Goal: Find specific page/section: Find specific page/section

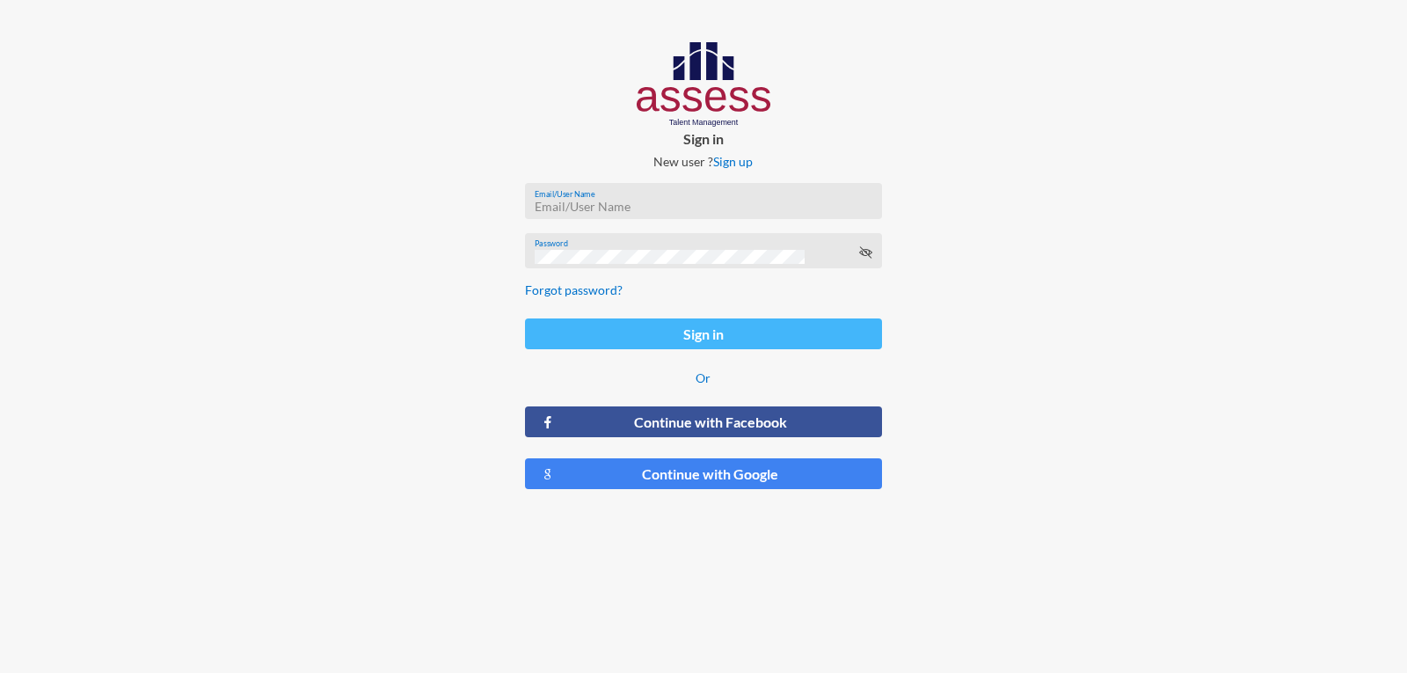
type input "a1234"
click at [729, 338] on button "Sign in" at bounding box center [703, 333] width 356 height 31
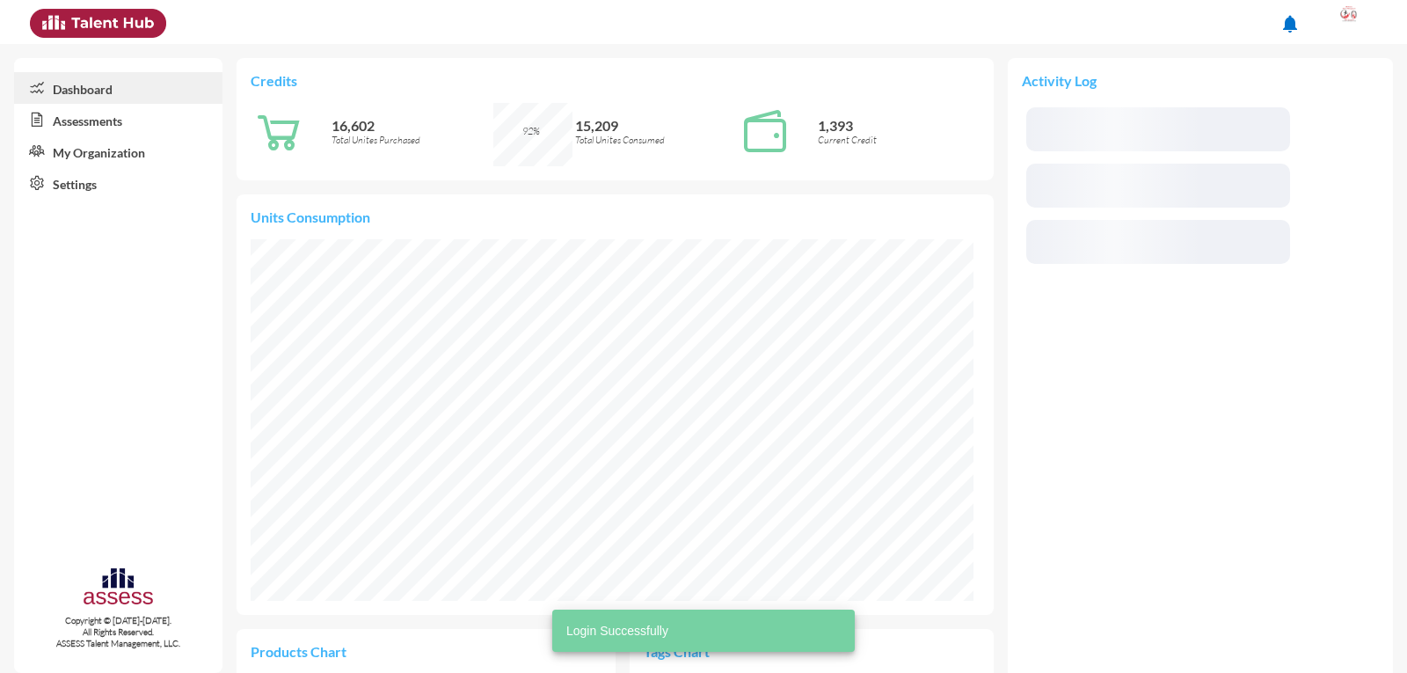
scroll to position [164, 347]
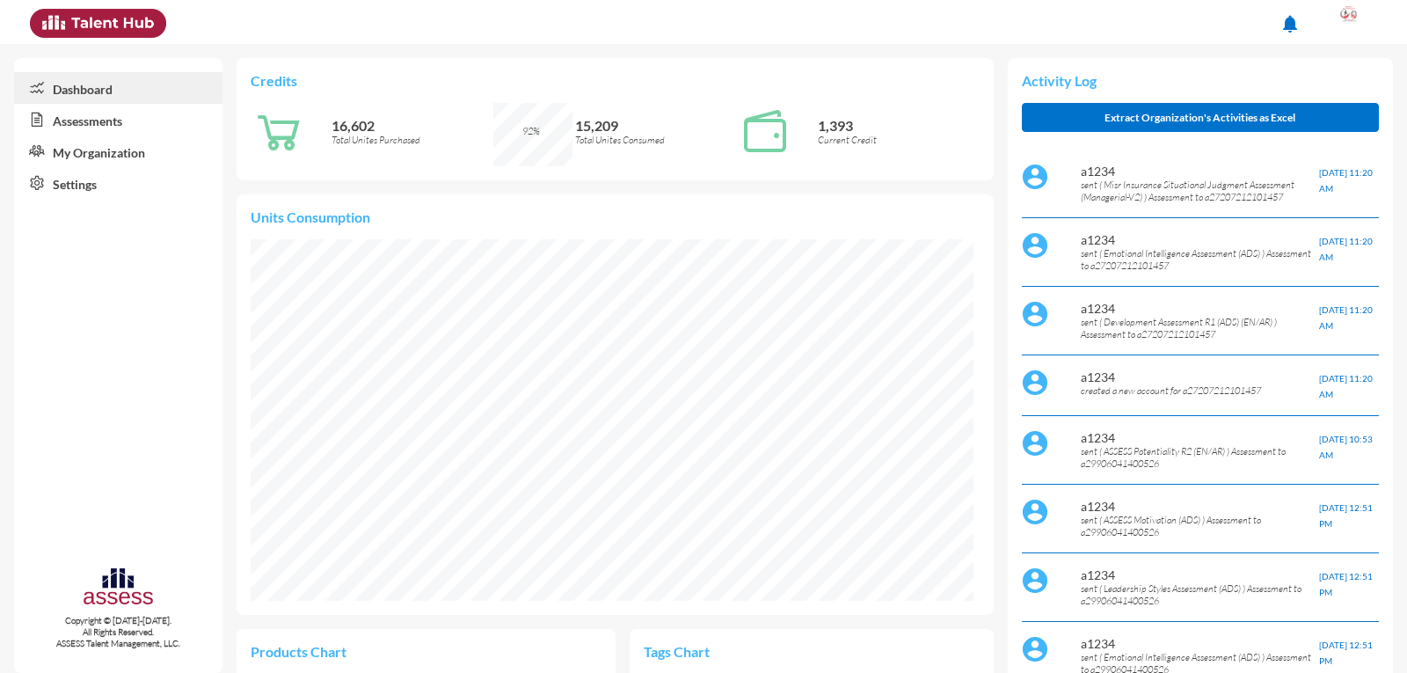
click at [95, 151] on link "My Organization" at bounding box center [118, 151] width 208 height 32
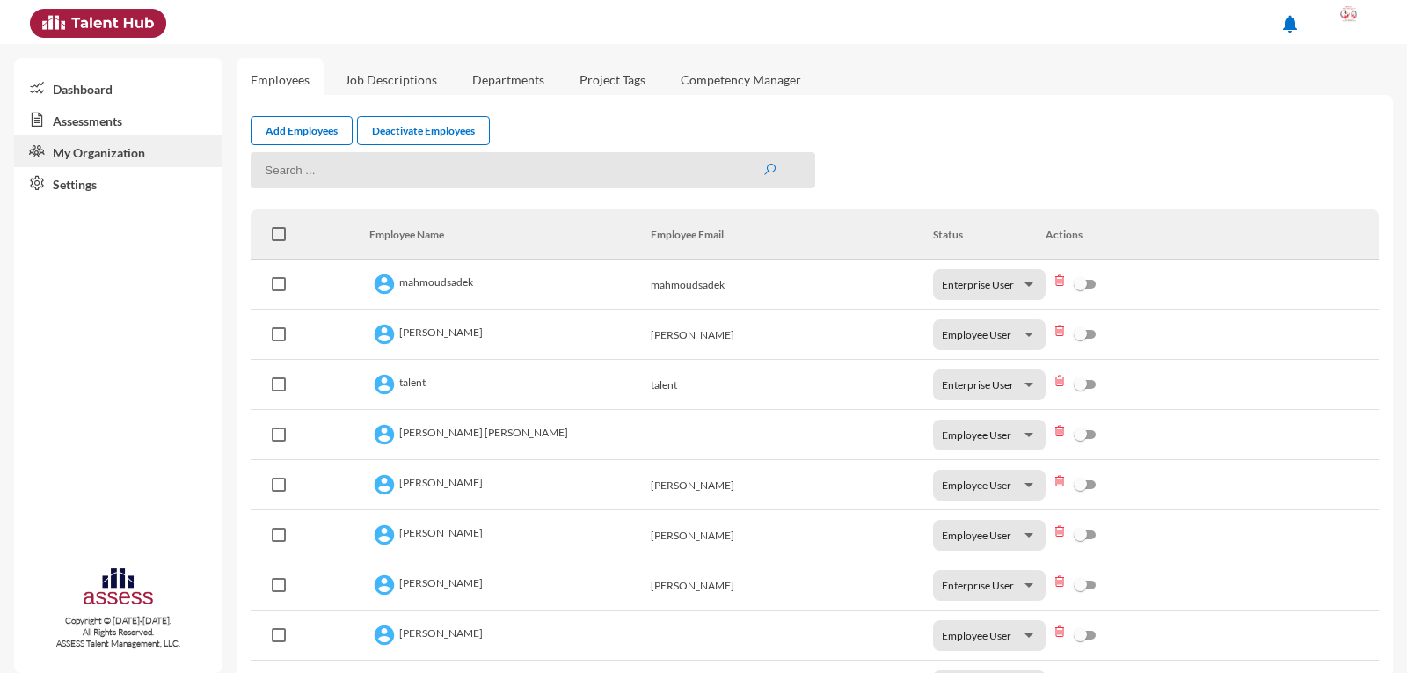
click at [398, 178] on input at bounding box center [533, 170] width 564 height 36
click at [762, 163] on button "submit" at bounding box center [769, 170] width 14 height 15
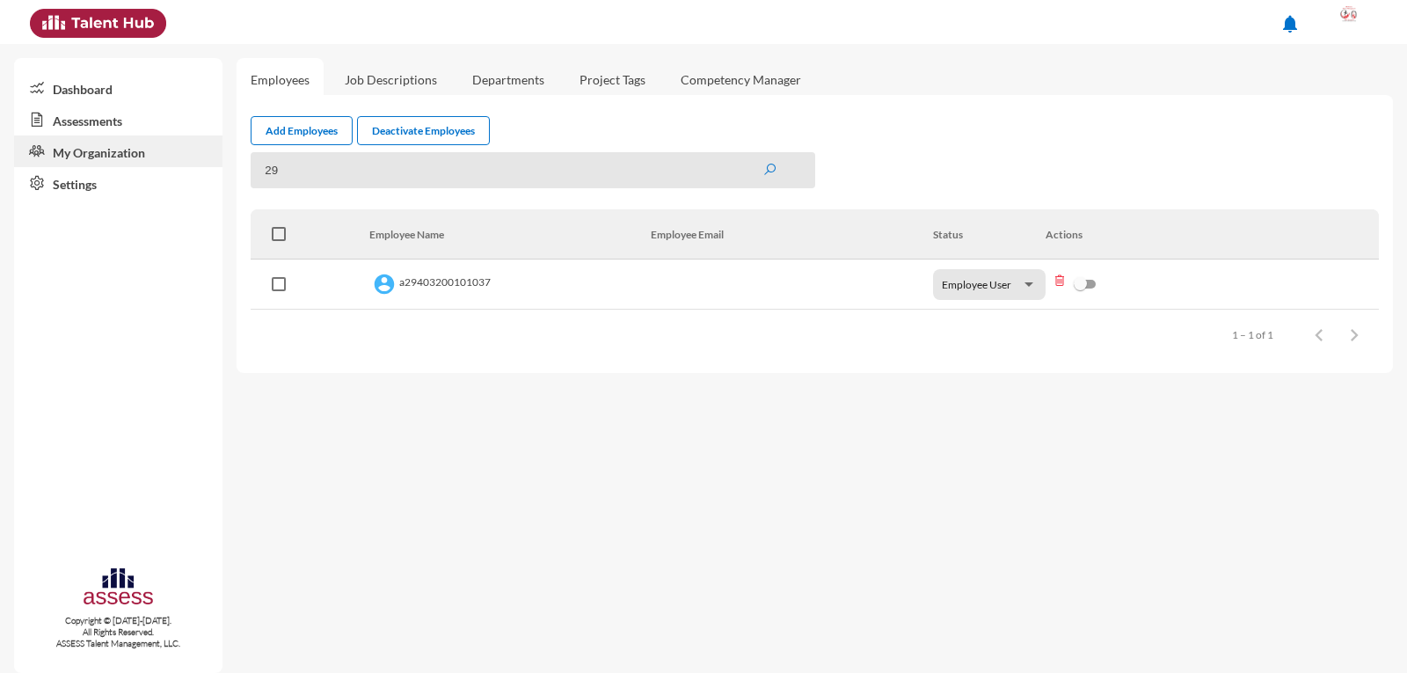
type input "2"
click at [766, 169] on icon "submit" at bounding box center [769, 170] width 14 height 14
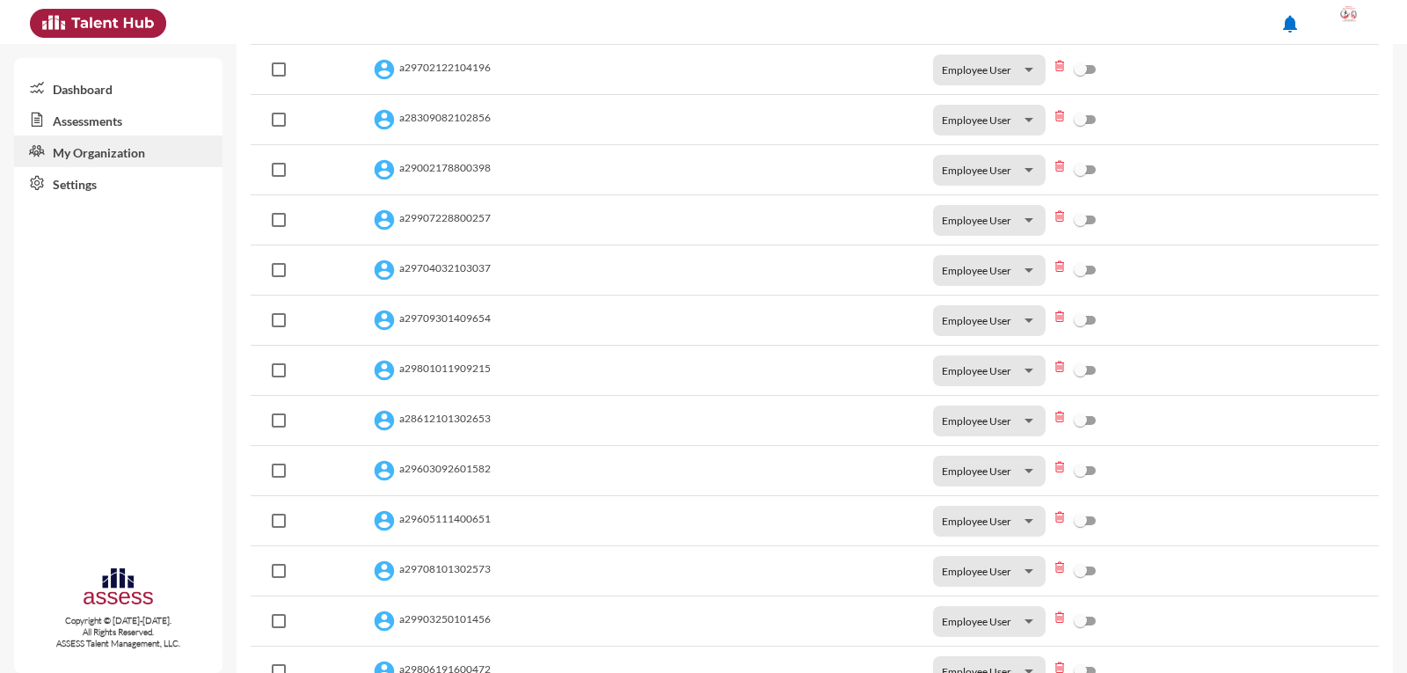
scroll to position [917, 0]
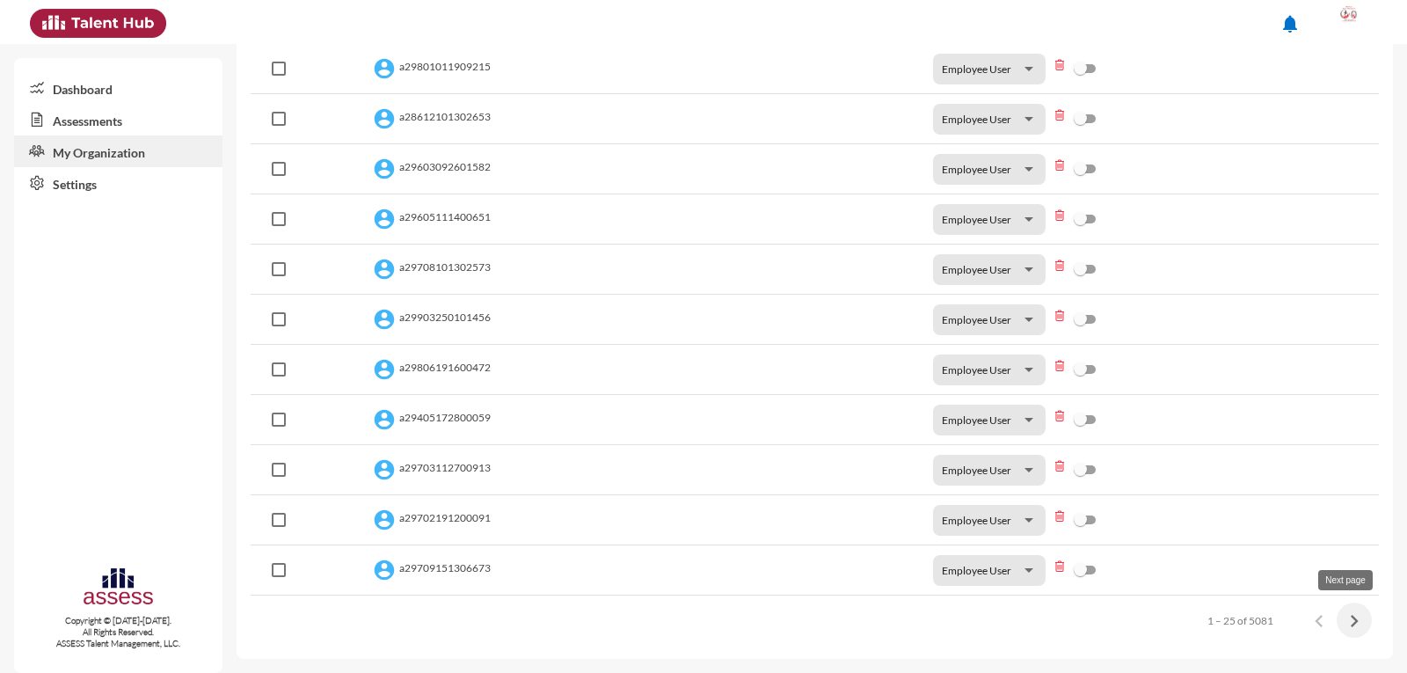
click at [1357, 620] on button "Next page" at bounding box center [1353, 619] width 35 height 35
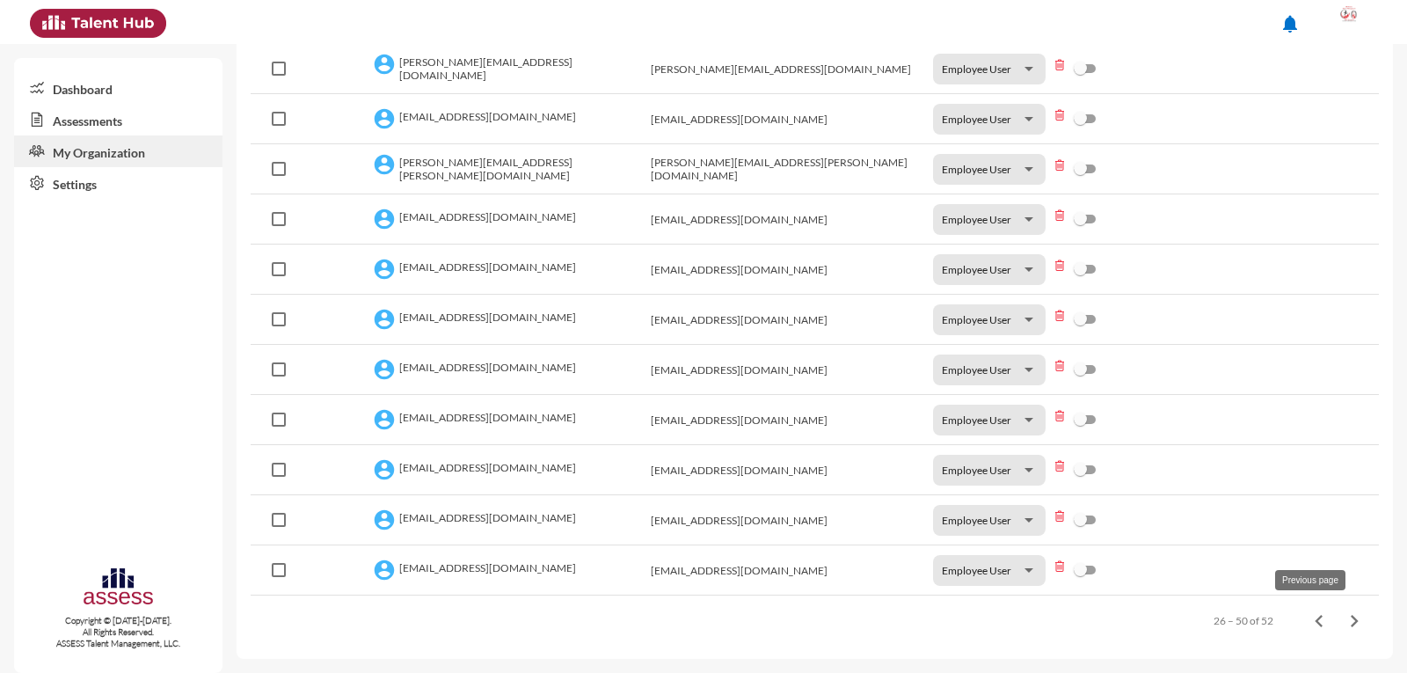
click at [1306, 622] on icon "Previous page" at bounding box center [1318, 620] width 25 height 25
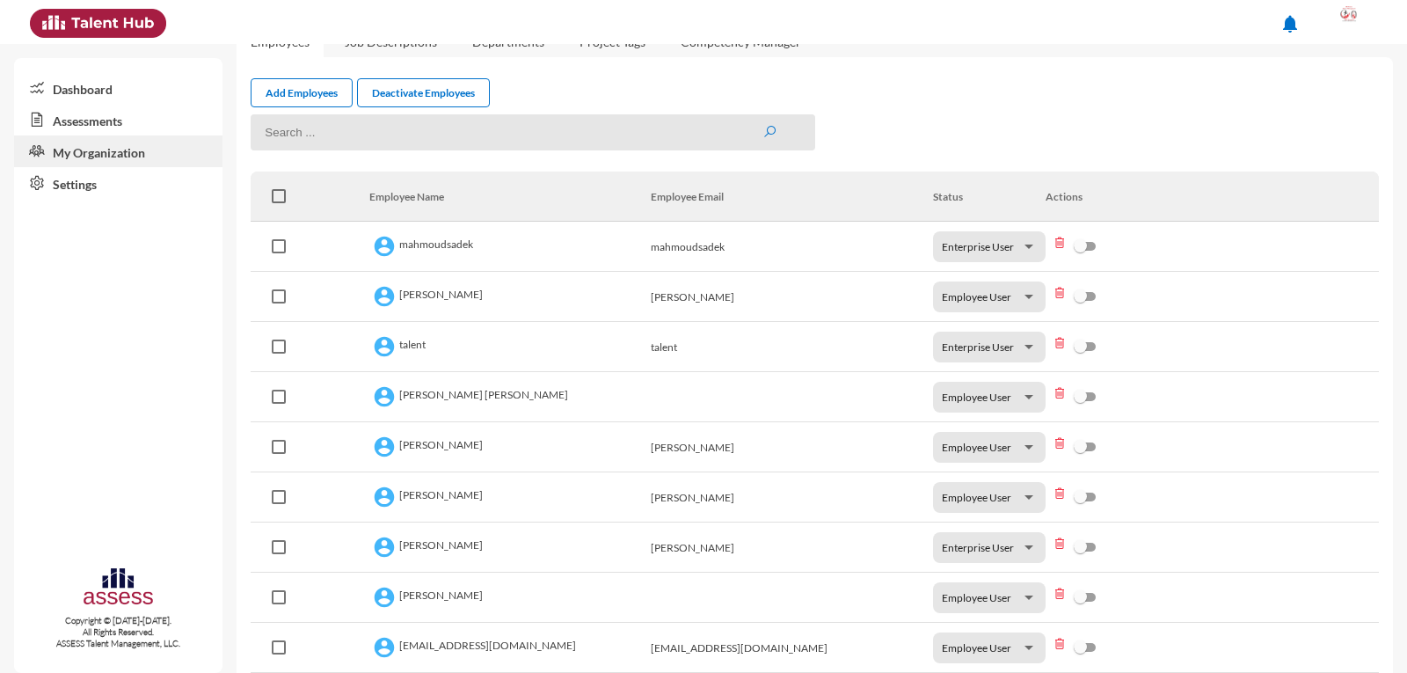
scroll to position [0, 0]
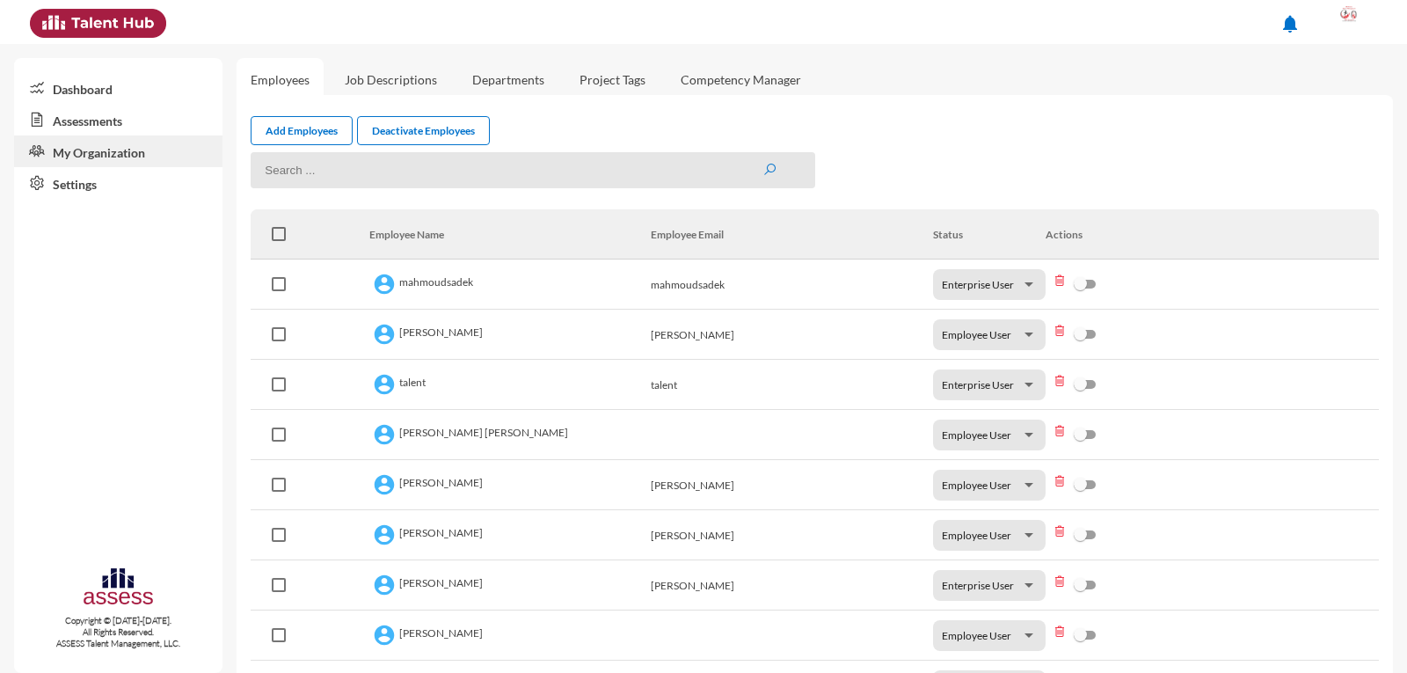
click at [65, 126] on link "Assessments" at bounding box center [118, 120] width 208 height 32
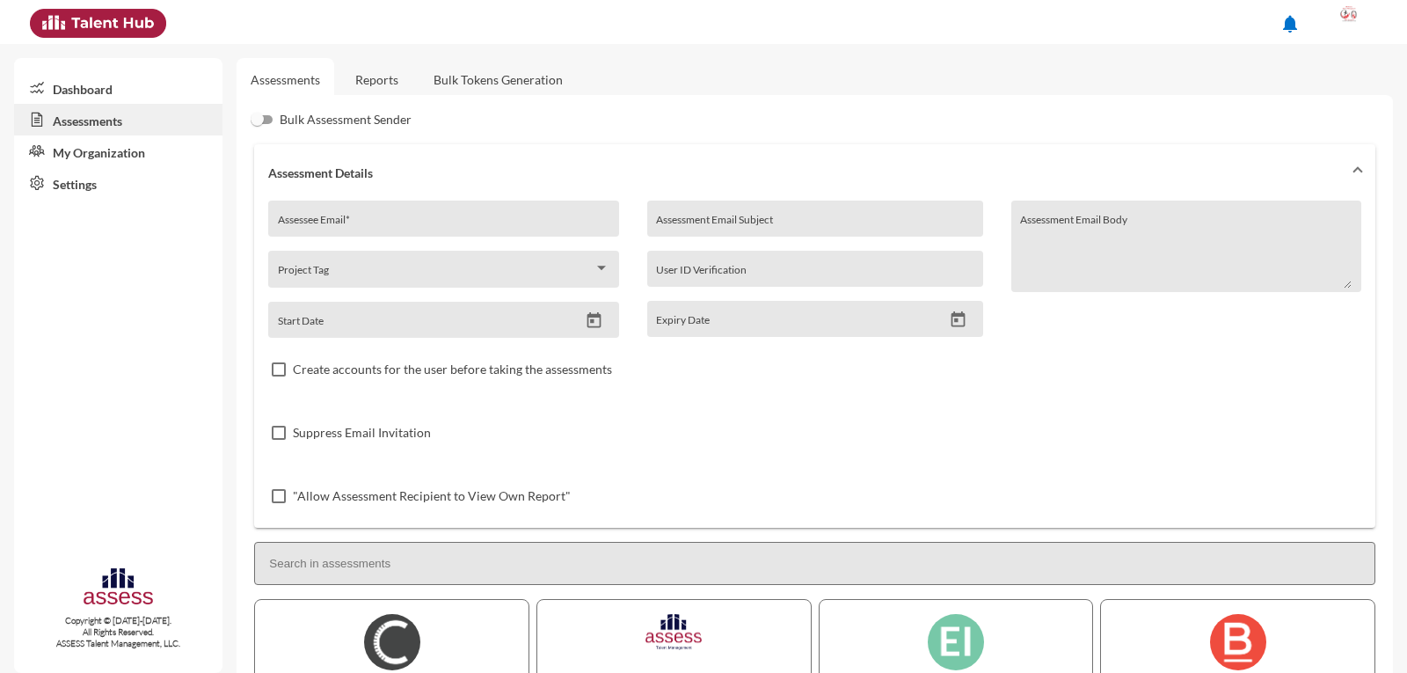
click at [385, 76] on link "Reports" at bounding box center [376, 79] width 71 height 43
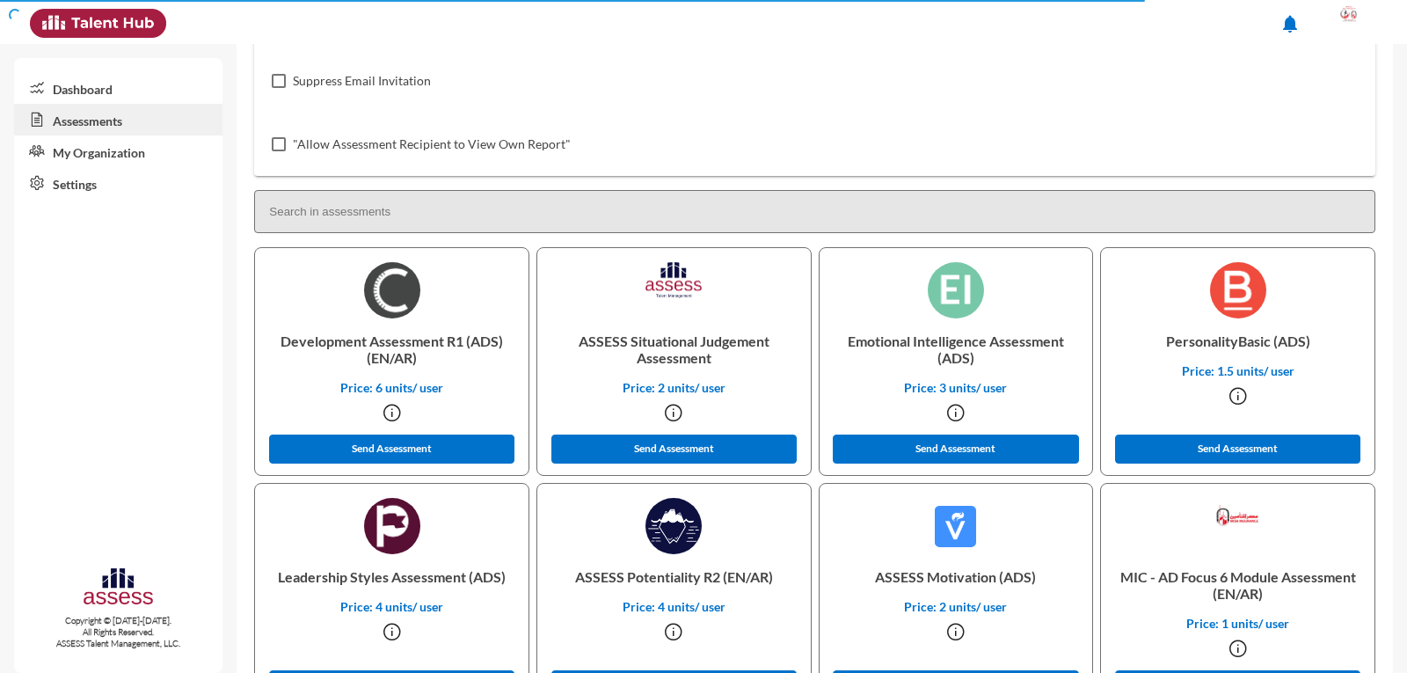
scroll to position [440, 0]
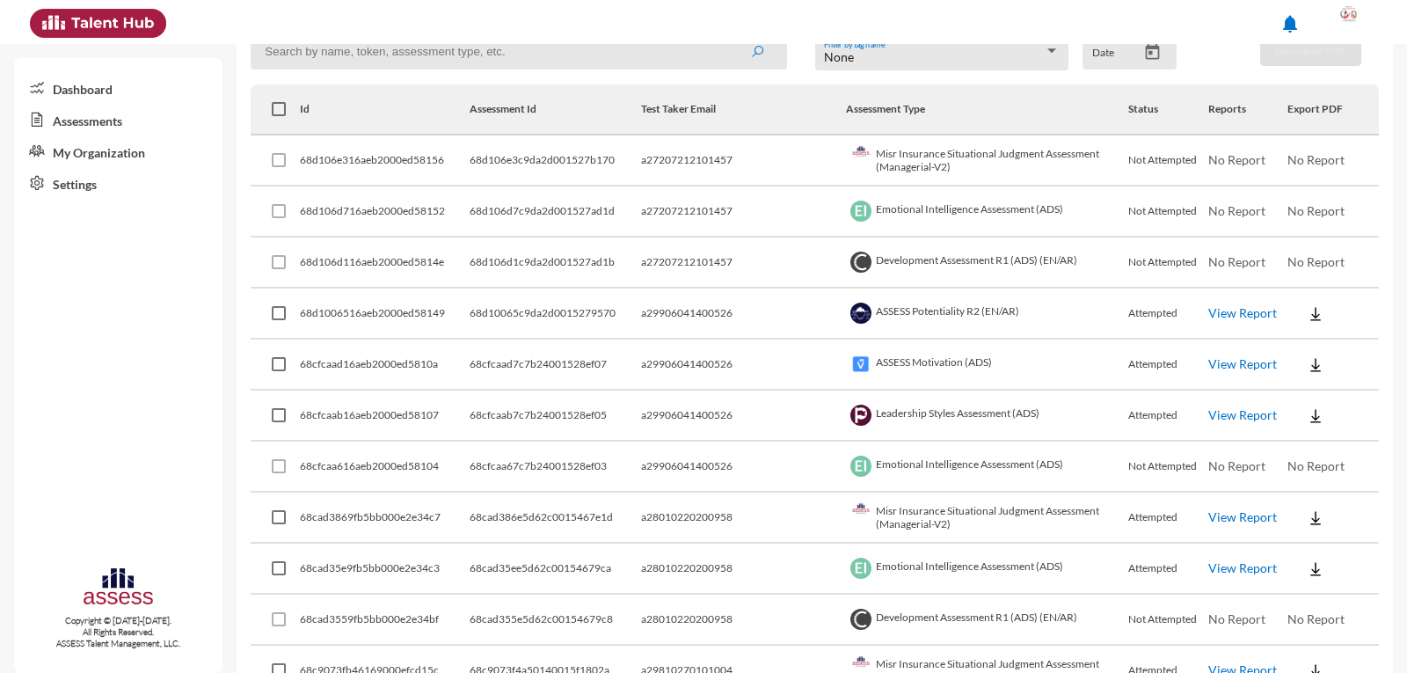
scroll to position [352, 0]
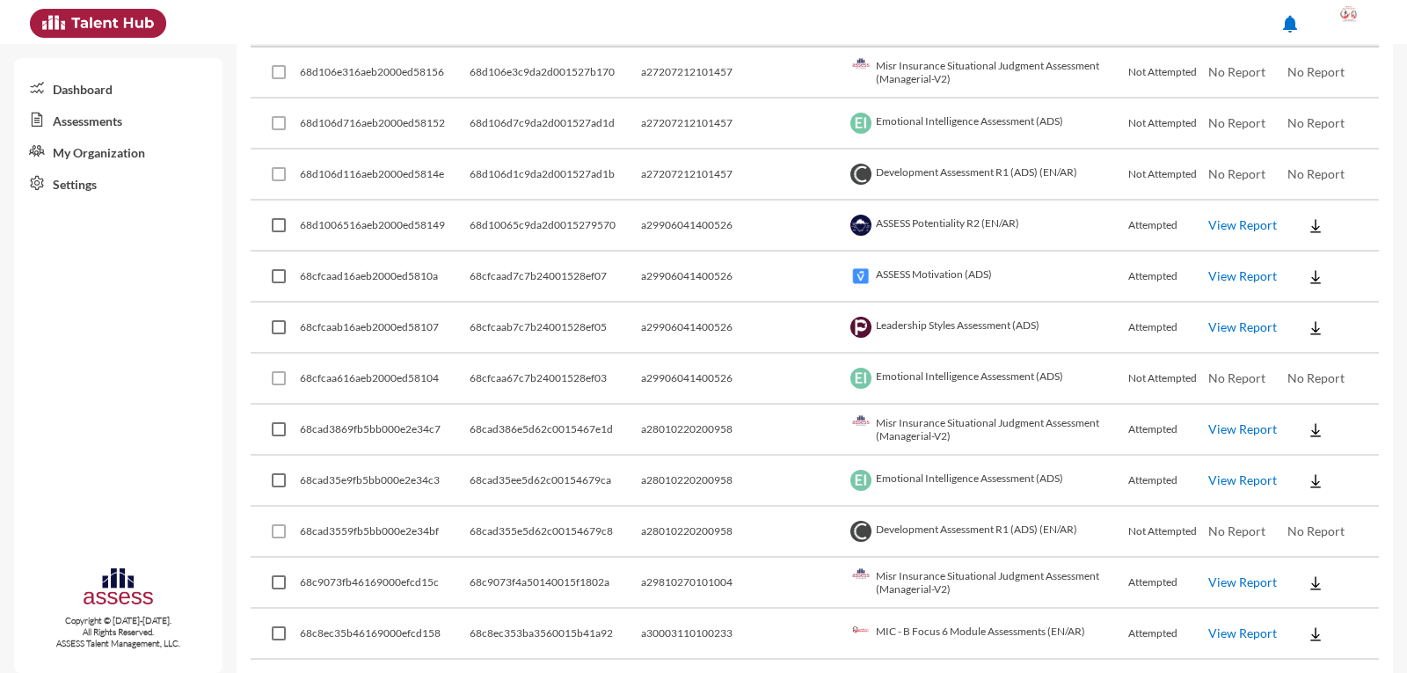
click at [1208, 429] on link "View Report" at bounding box center [1242, 428] width 69 height 15
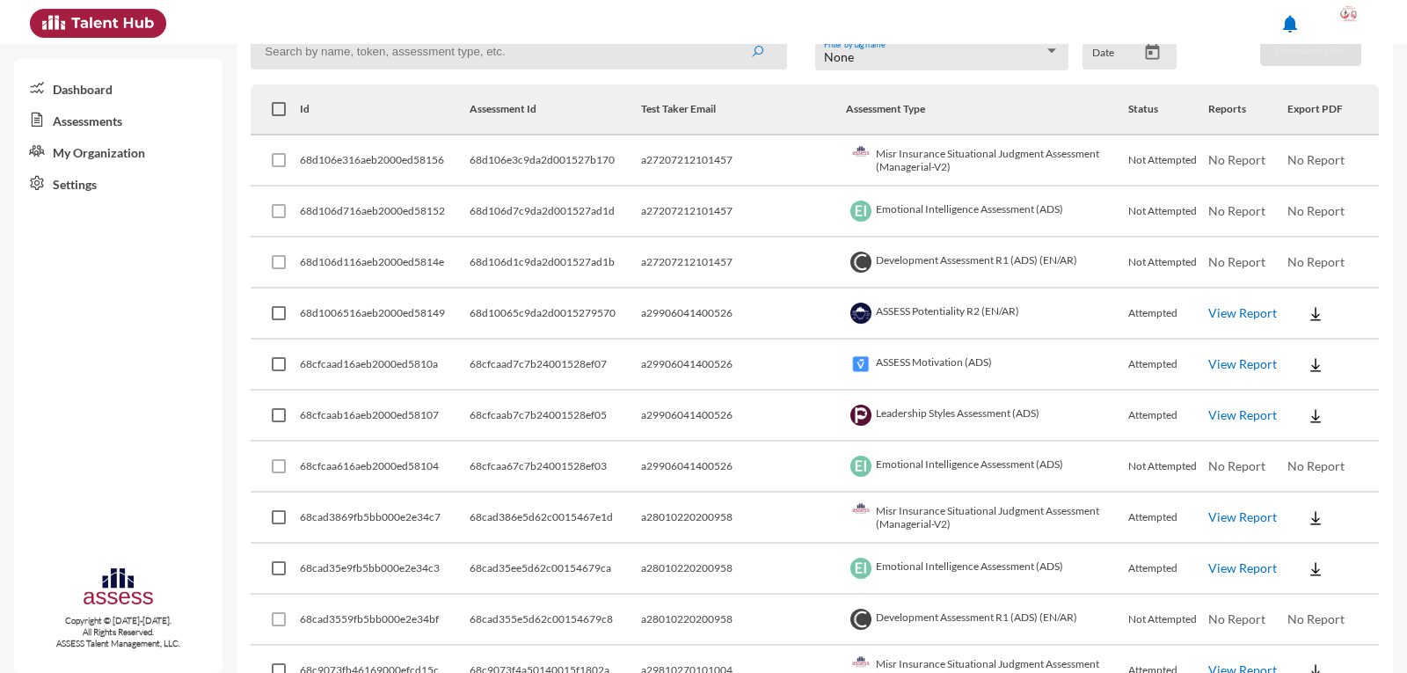
scroll to position [0, 0]
